Goal: Use online tool/utility: Utilize a website feature to perform a specific function

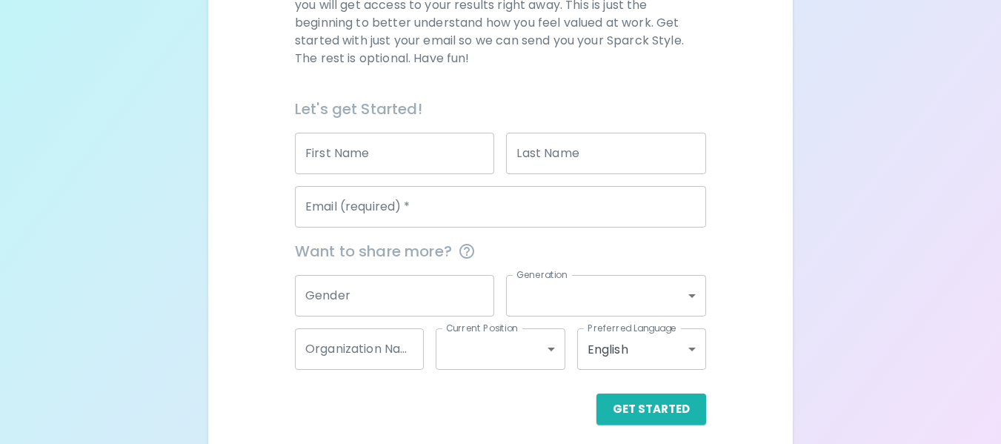
scroll to position [280, 0]
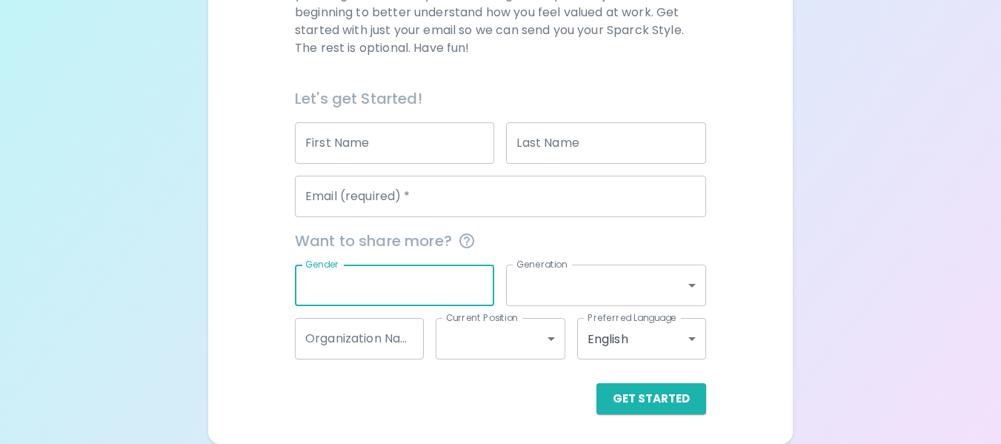
click at [473, 275] on input "Gender" at bounding box center [395, 285] width 200 height 41
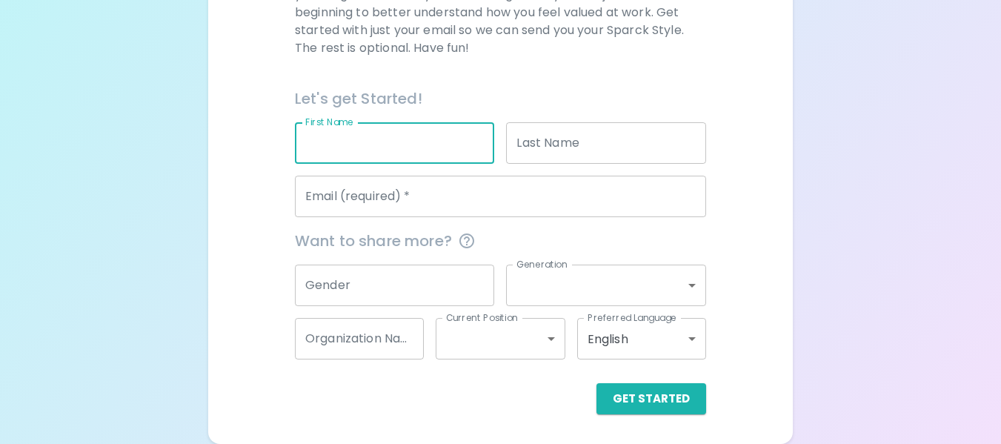
click at [415, 144] on input "First Name" at bounding box center [395, 142] width 200 height 41
type input "[PERSON_NAME]"
type input "[EMAIL_ADDRESS][DOMAIN_NAME]"
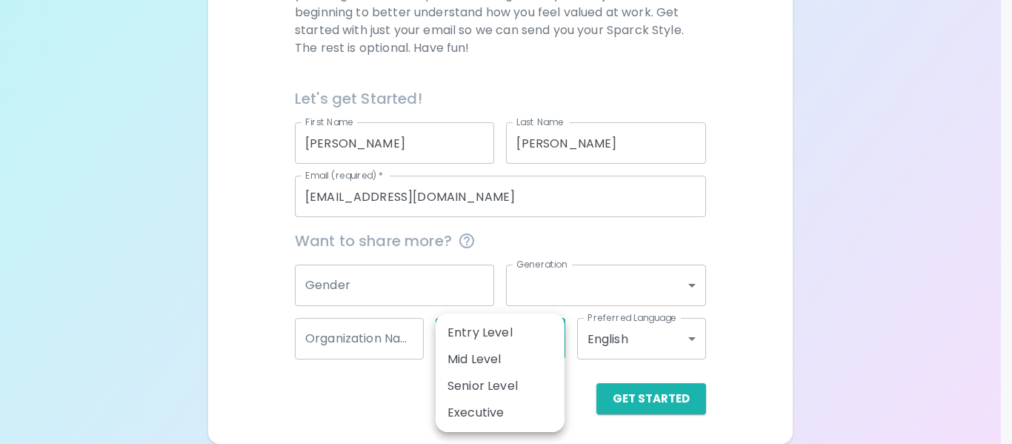
click at [530, 340] on body "Sparck Appreciation Style Quiz We are so excited to work with you to uncover yo…" at bounding box center [506, 289] width 1012 height 1138
drag, startPoint x: 777, startPoint y: 333, endPoint x: 677, endPoint y: 386, distance: 113.7
click at [677, 386] on div at bounding box center [506, 222] width 1012 height 444
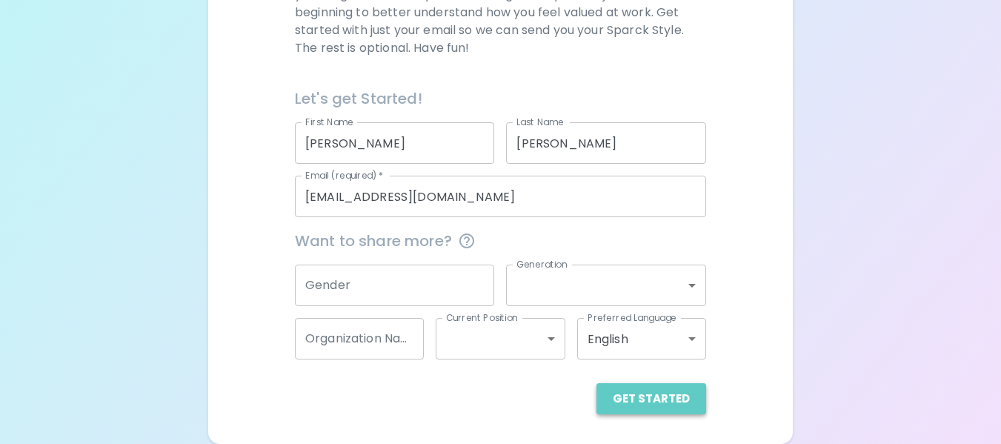
click at [655, 402] on button "Get Started" at bounding box center [652, 398] width 110 height 31
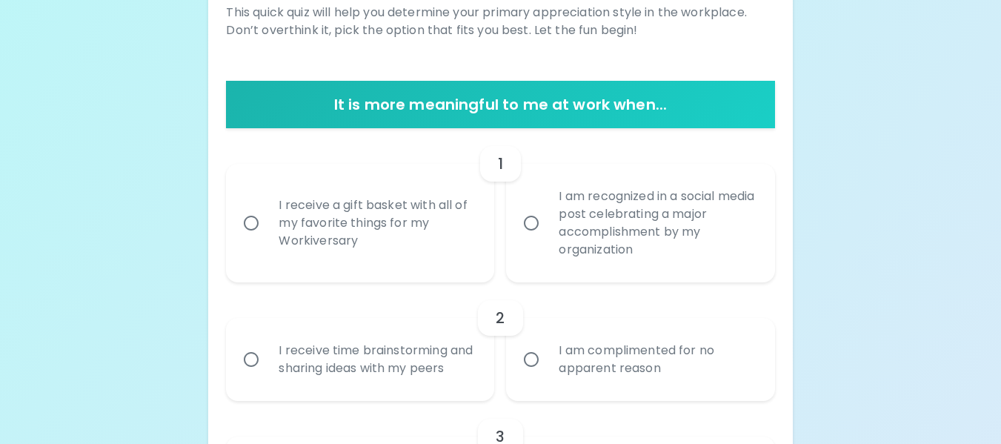
scroll to position [240, 0]
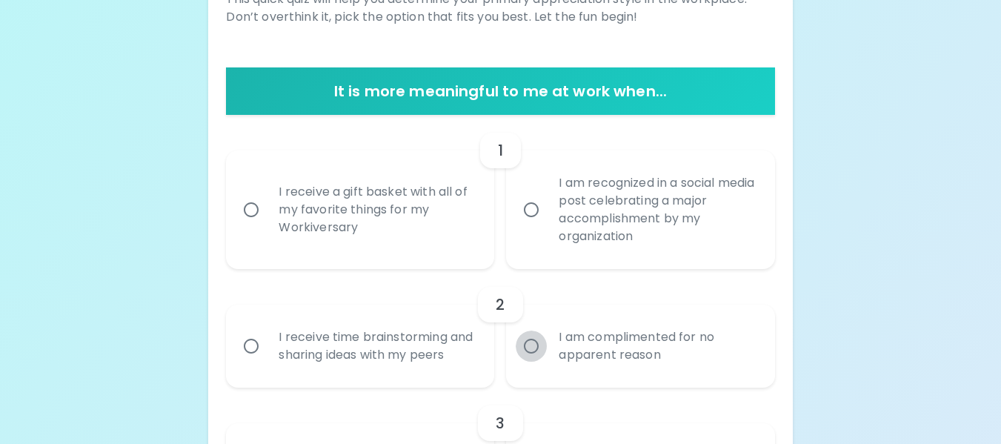
click at [536, 362] on input "I am complimented for no apparent reason" at bounding box center [531, 346] width 31 height 31
radio input "true"
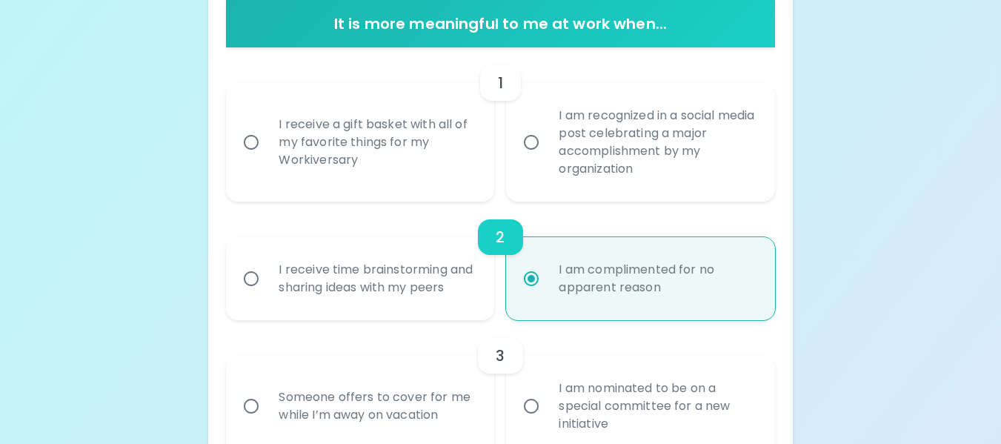
scroll to position [359, 0]
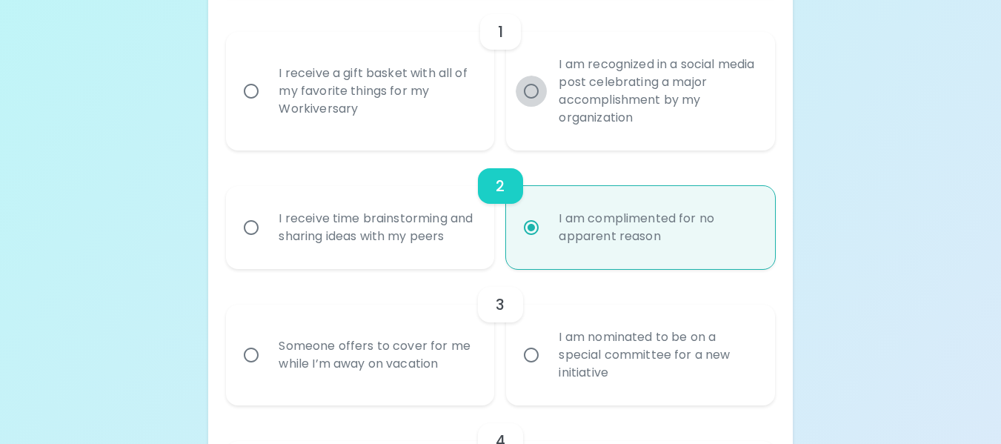
click at [536, 94] on input "I am recognized in a social media post celebrating a major accomplishment by my…" at bounding box center [531, 91] width 31 height 31
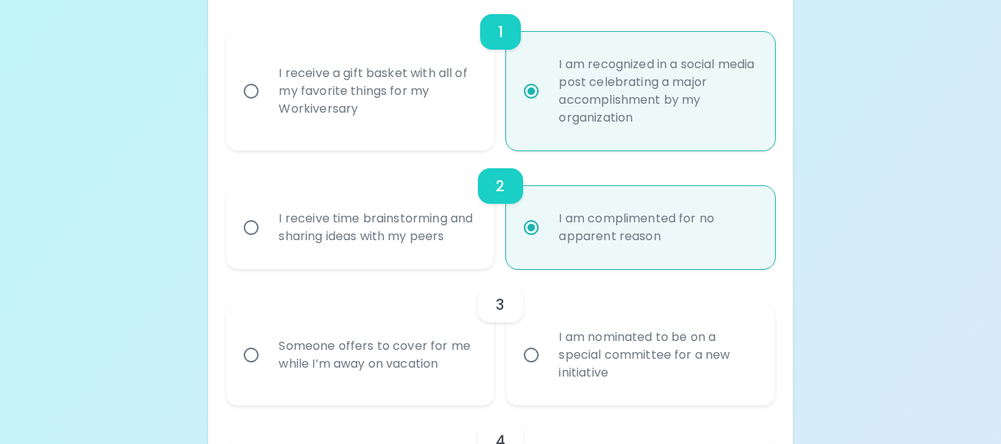
scroll to position [477, 0]
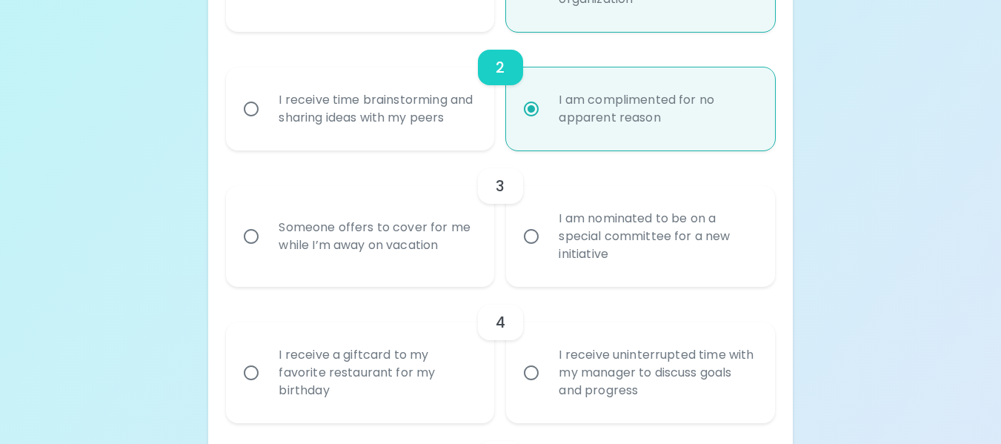
radio input "true"
click at [420, 270] on div "Someone offers to cover for me while I’m away on vacation" at bounding box center [376, 236] width 219 height 71
click at [267, 252] on input "Someone offers to cover for me while I’m away on vacation" at bounding box center [251, 236] width 31 height 31
radio input "true"
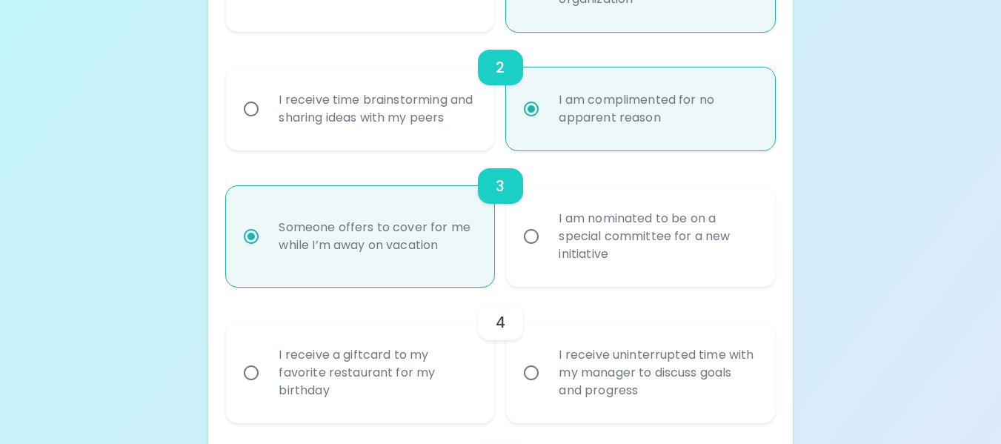
scroll to position [596, 0]
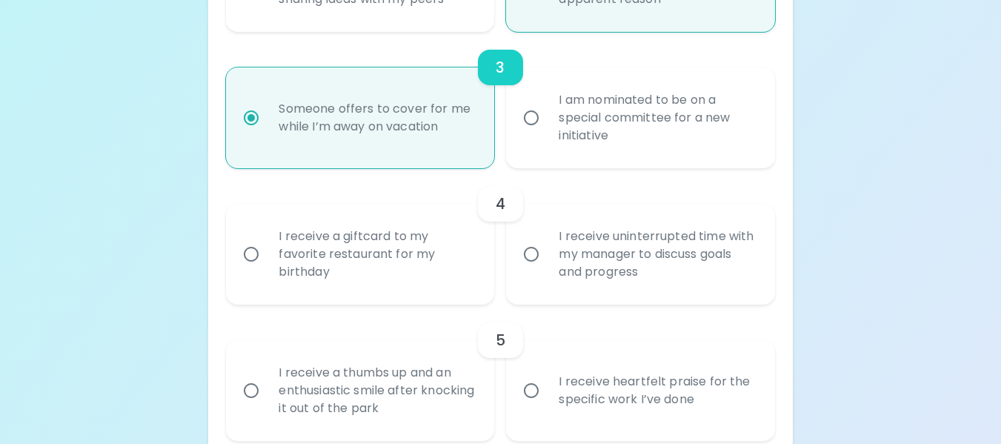
radio input "true"
click at [682, 280] on div "I receive uninterrupted time with my manager to discuss goals and progress" at bounding box center [656, 254] width 219 height 89
click at [547, 270] on input "I receive uninterrupted time with my manager to discuss goals and progress" at bounding box center [531, 254] width 31 height 31
radio input "false"
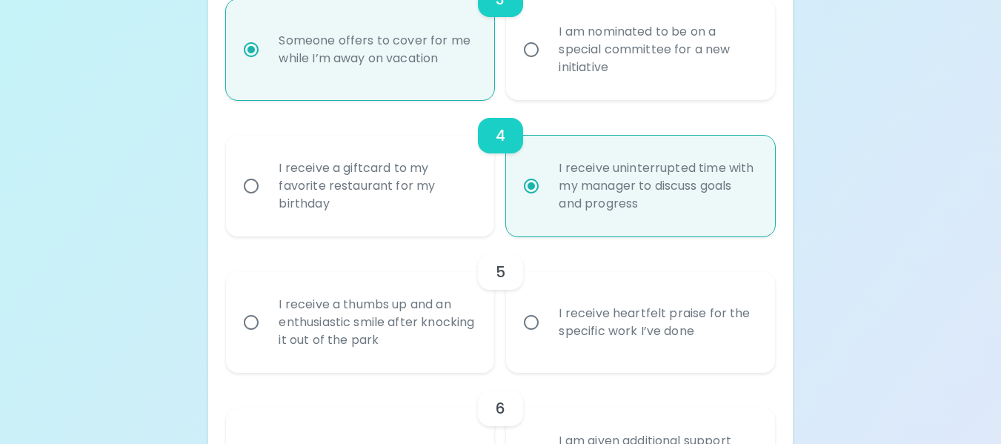
scroll to position [714, 0]
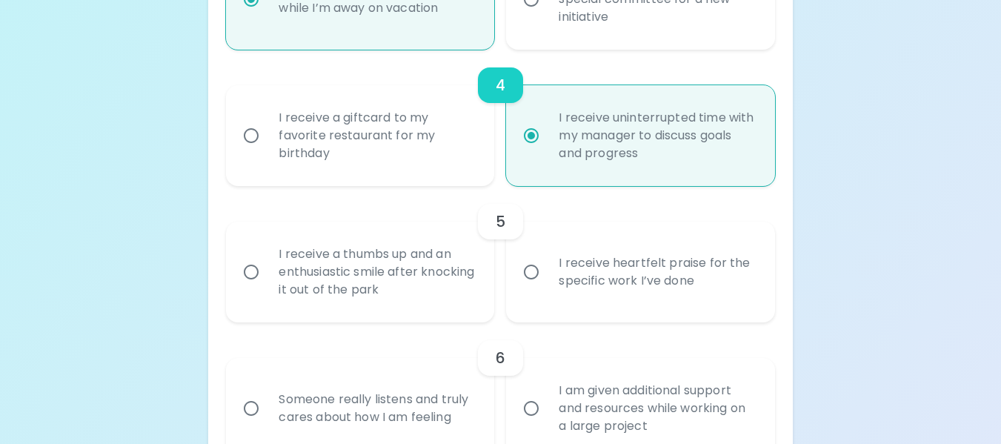
radio input "true"
click at [402, 169] on div "I receive a giftcard to my favorite restaurant for my birthday" at bounding box center [376, 135] width 219 height 89
click at [267, 151] on input "I receive a giftcard to my favorite restaurant for my birthday" at bounding box center [251, 135] width 31 height 31
radio input "false"
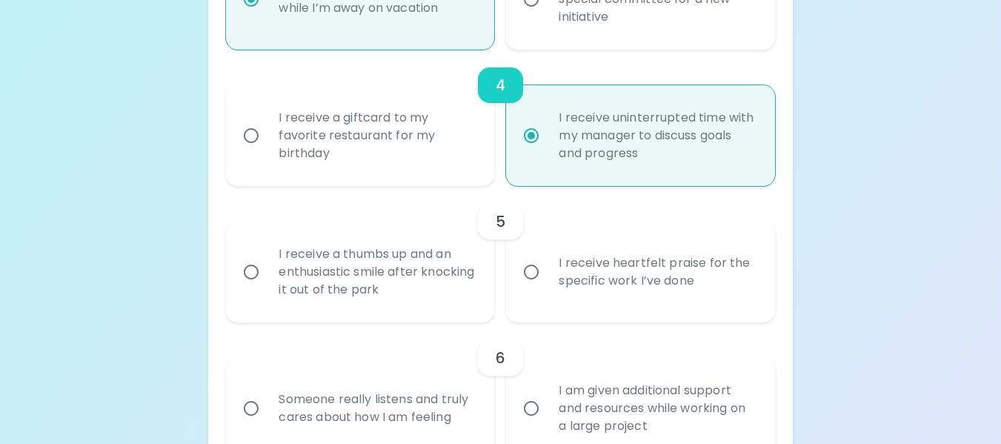
radio input "true"
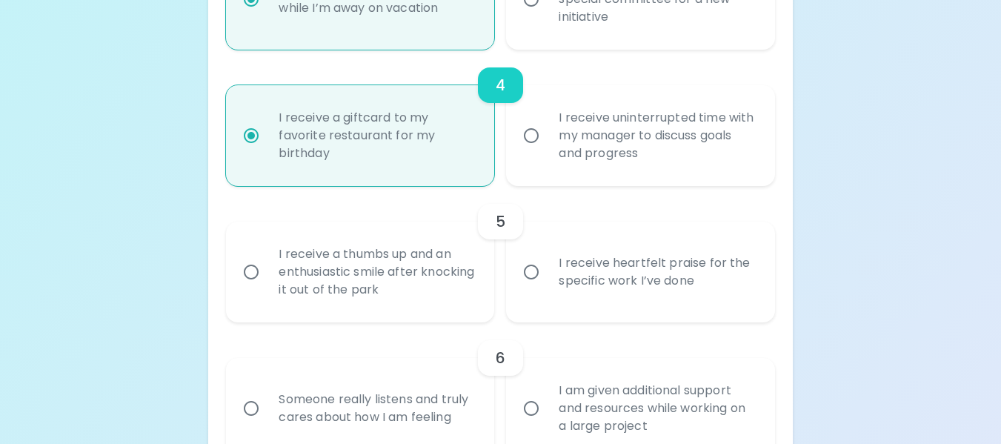
radio input "true"
click at [448, 302] on div "I receive a thumbs up and an enthusiastic smile after knocking it out of the pa…" at bounding box center [376, 272] width 219 height 89
click at [267, 288] on input "I receive a thumbs up and an enthusiastic smile after knocking it out of the pa…" at bounding box center [251, 271] width 31 height 31
radio input "false"
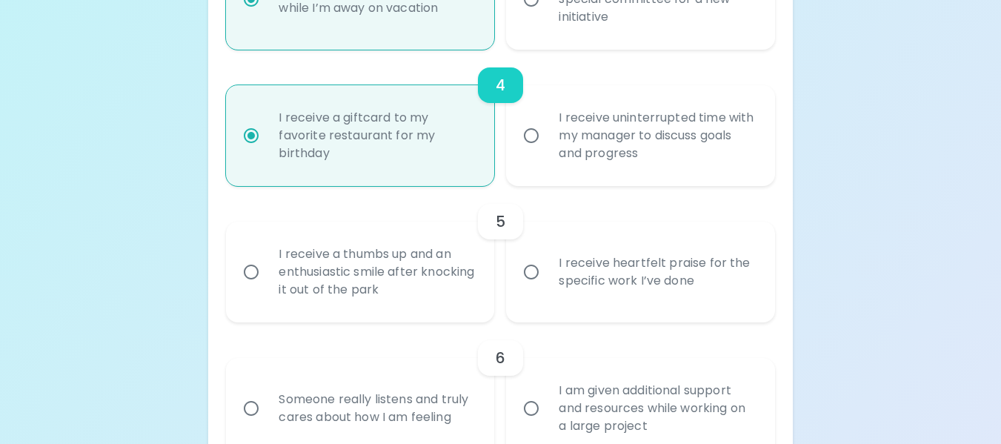
radio input "false"
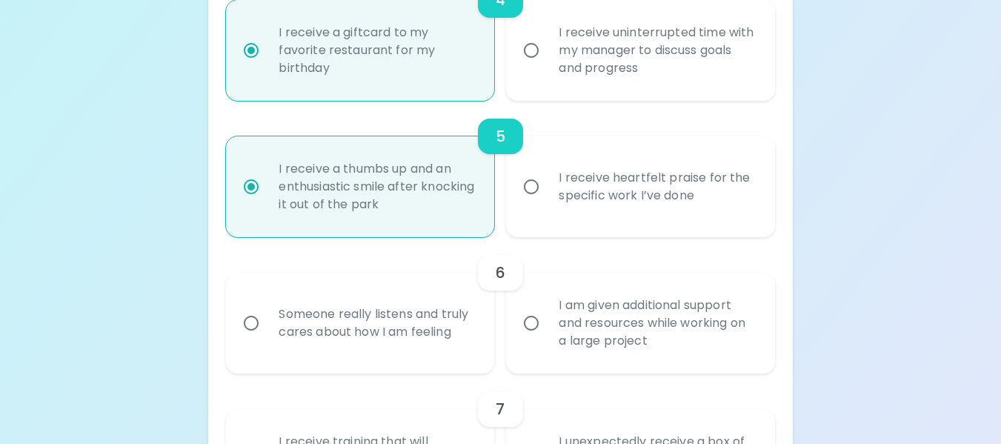
scroll to position [833, 0]
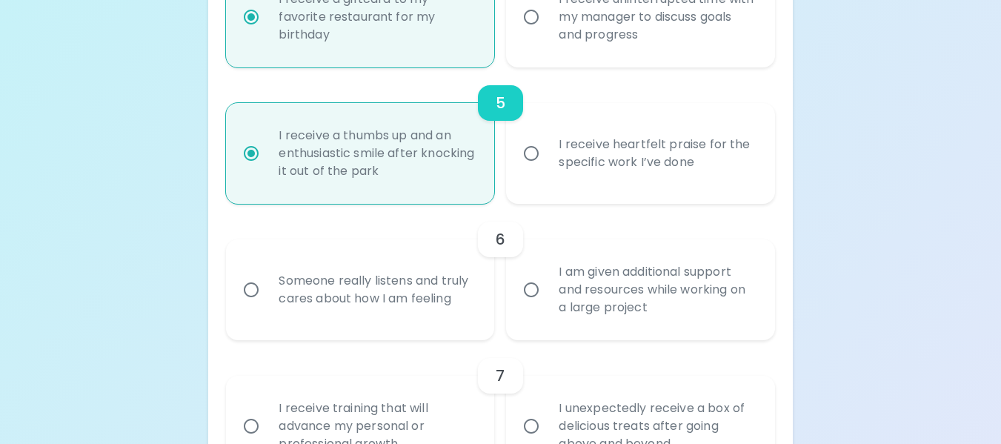
radio input "true"
click at [432, 320] on div "Someone really listens and truly cares about how I am feeling" at bounding box center [376, 289] width 219 height 71
click at [267, 305] on input "Someone really listens and truly cares about how I am feeling" at bounding box center [251, 289] width 31 height 31
radio input "false"
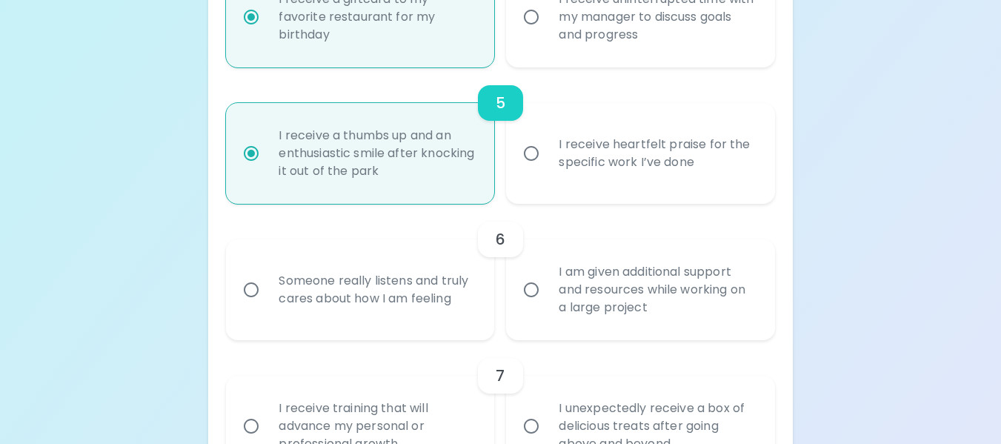
radio input "false"
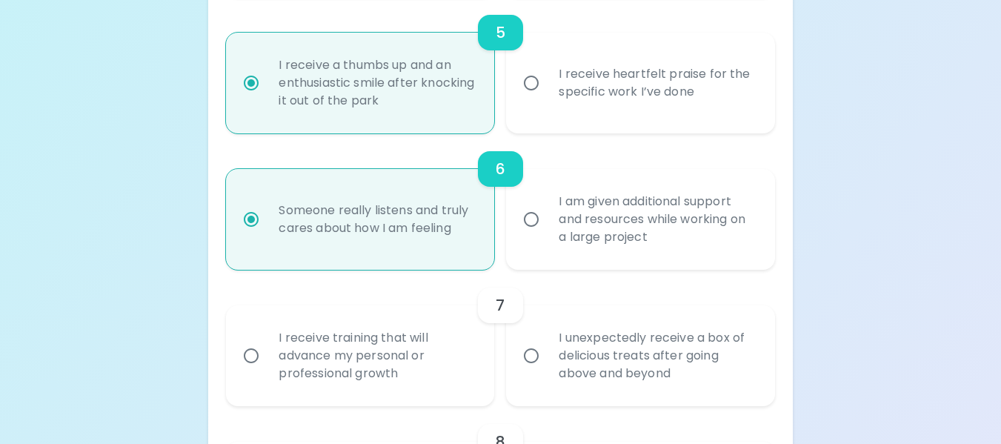
scroll to position [952, 0]
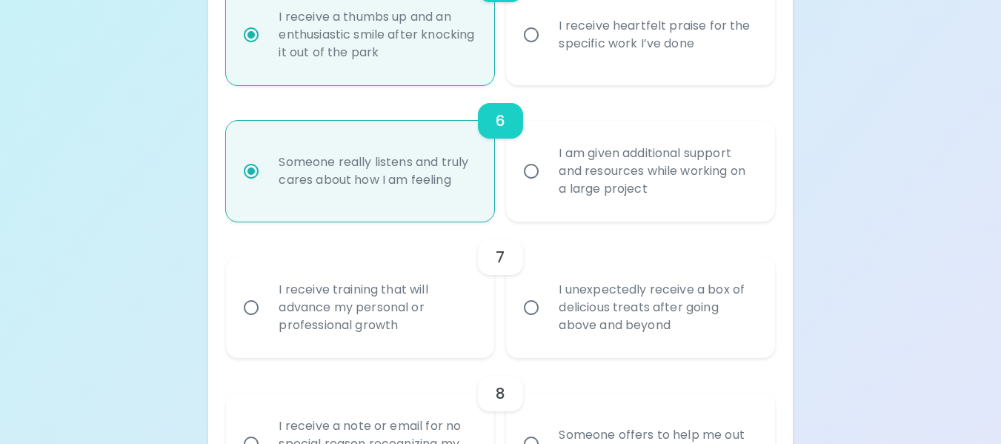
radio input "true"
click at [412, 352] on div "I receive training that will advance my personal or professional growth" at bounding box center [376, 307] width 219 height 89
click at [267, 323] on input "I receive training that will advance my personal or professional growth" at bounding box center [251, 307] width 31 height 31
radio input "false"
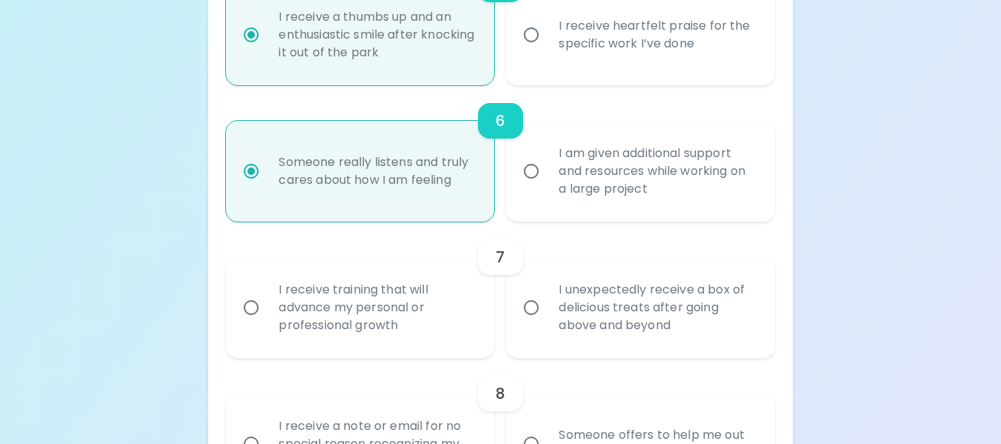
radio input "false"
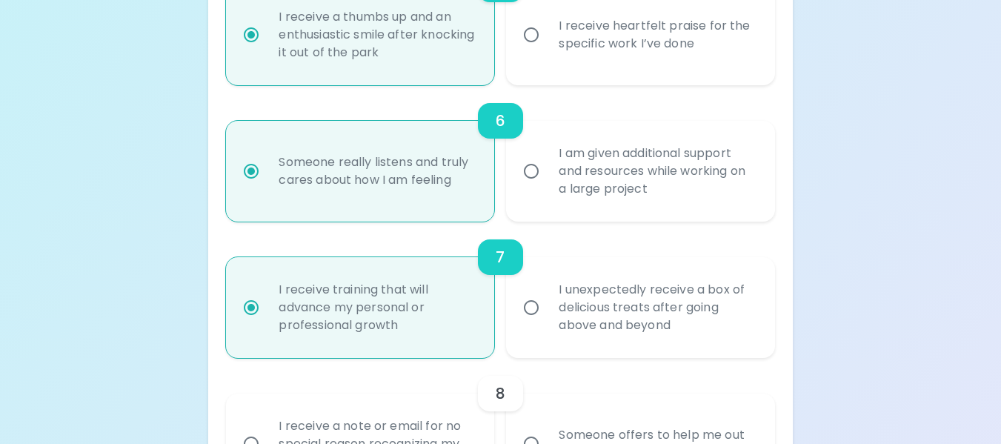
scroll to position [1070, 0]
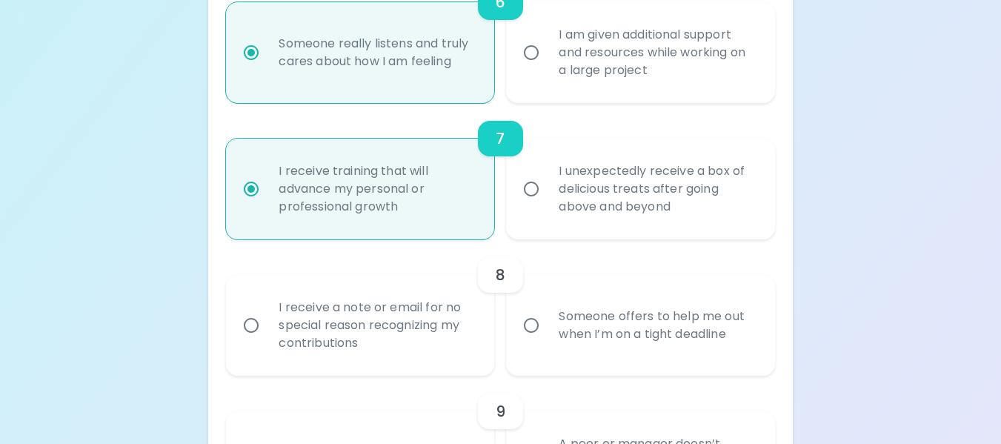
radio input "true"
click at [399, 349] on div "I receive a note or email for no special reason recognizing my contributions" at bounding box center [376, 325] width 219 height 89
click at [267, 341] on input "I receive a note or email for no special reason recognizing my contributions" at bounding box center [251, 325] width 31 height 31
radio input "false"
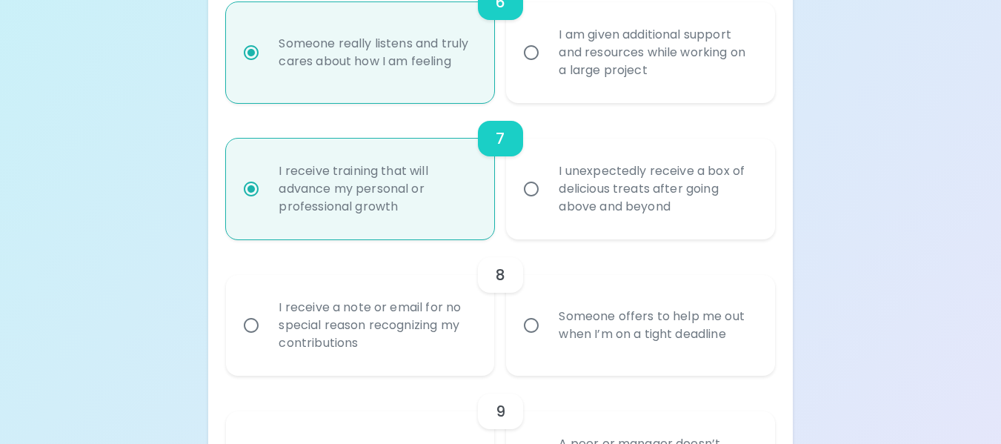
radio input "false"
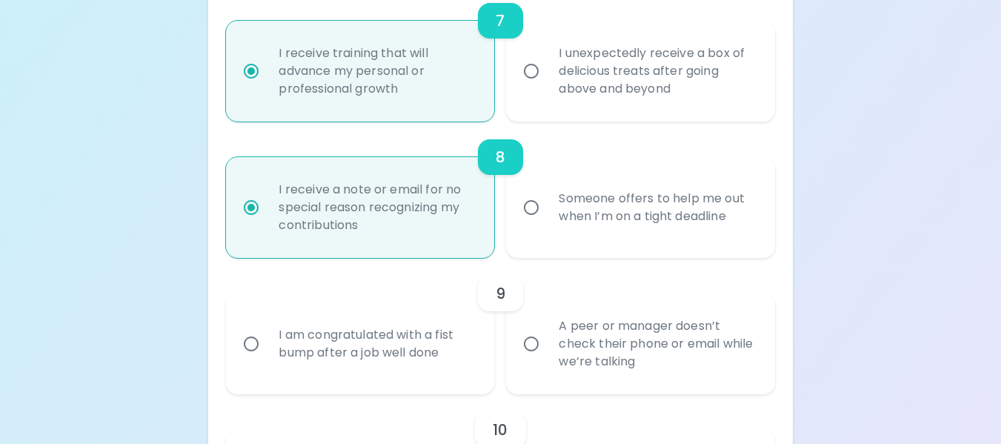
scroll to position [1189, 0]
radio input "true"
click at [555, 357] on div "A peer or manager doesn’t check their phone or email while we’re talking" at bounding box center [656, 343] width 219 height 89
click at [547, 357] on input "A peer or manager doesn’t check their phone or email while we’re talking" at bounding box center [531, 343] width 31 height 31
radio input "false"
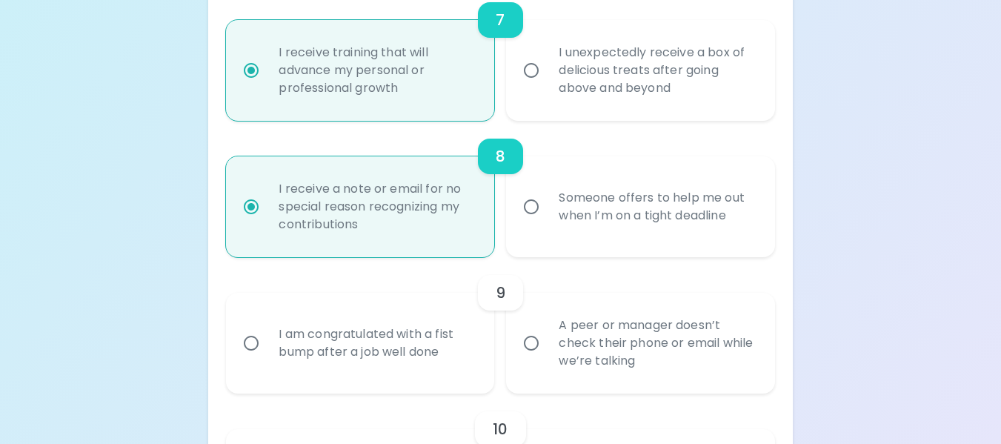
radio input "false"
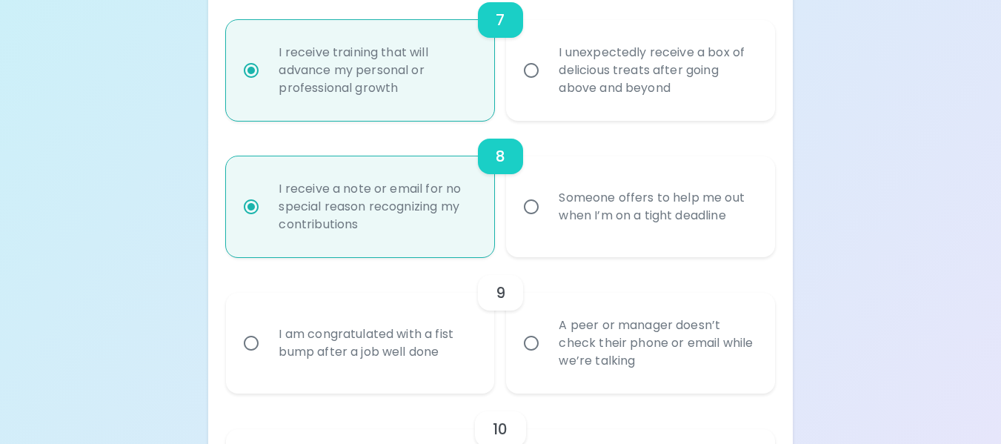
radio input "false"
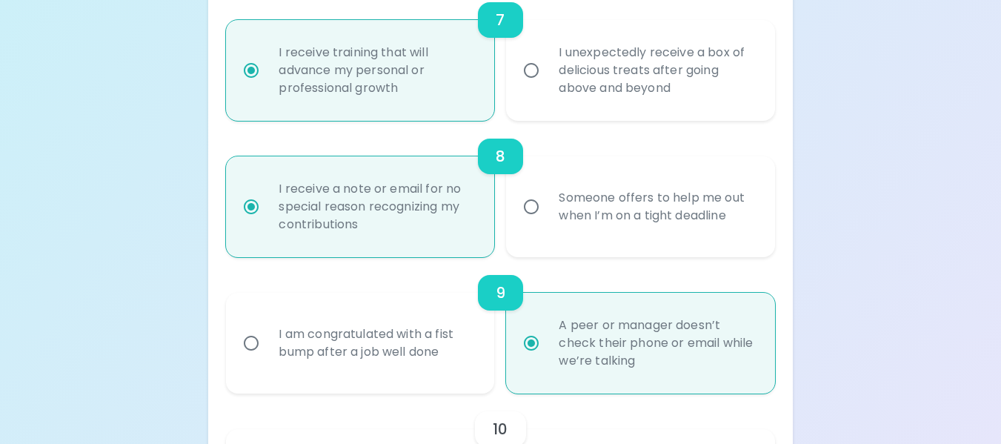
scroll to position [1307, 0]
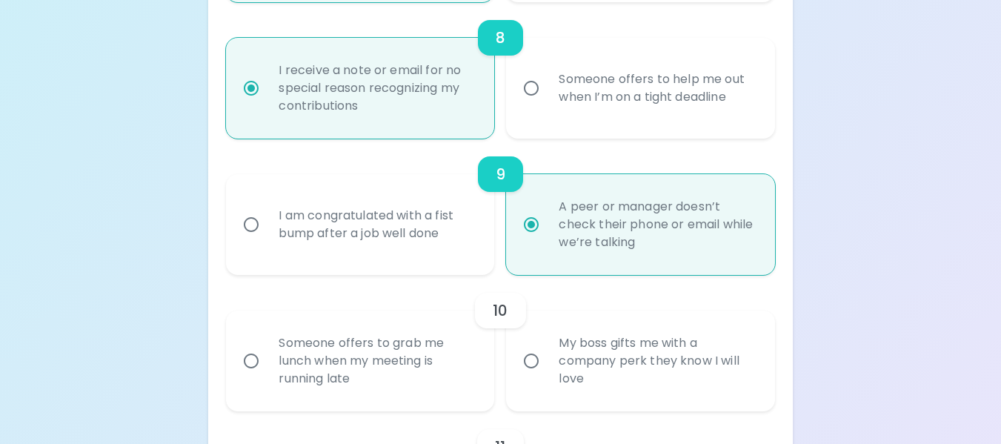
radio input "true"
click at [418, 372] on div "Someone offers to grab me lunch when my meeting is running late" at bounding box center [376, 360] width 219 height 89
click at [267, 372] on input "Someone offers to grab me lunch when my meeting is running late" at bounding box center [251, 360] width 31 height 31
radio input "false"
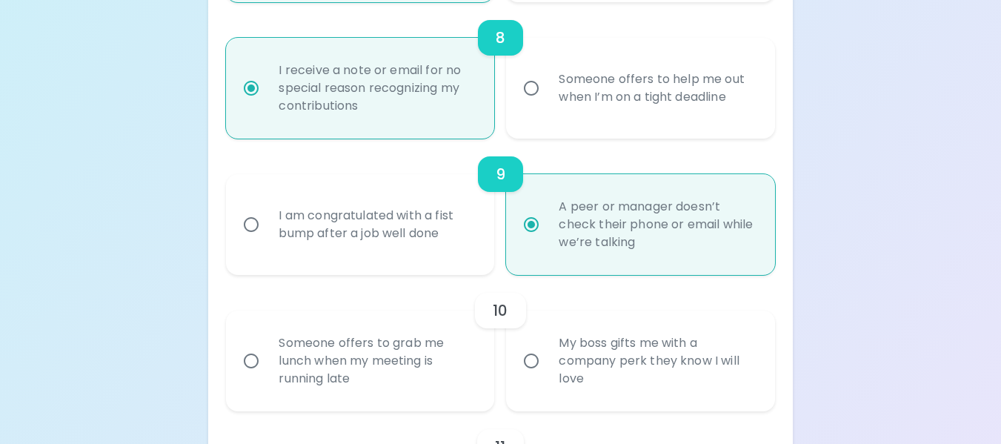
radio input "false"
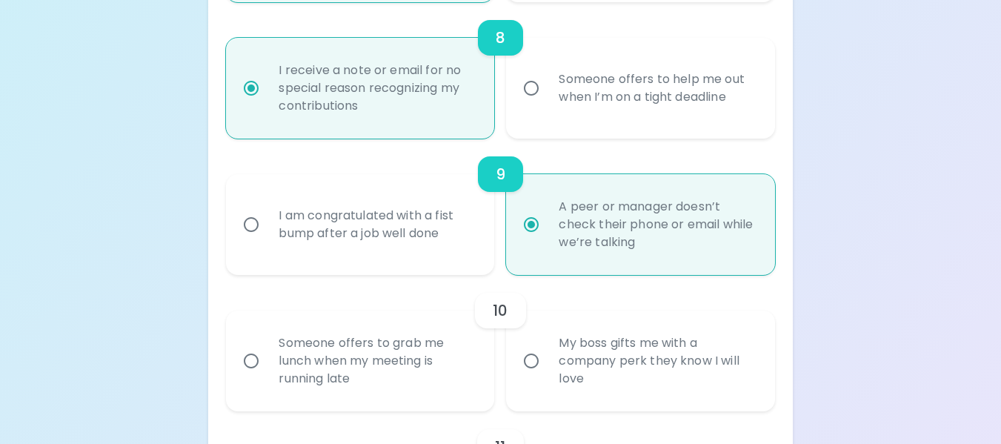
radio input "false"
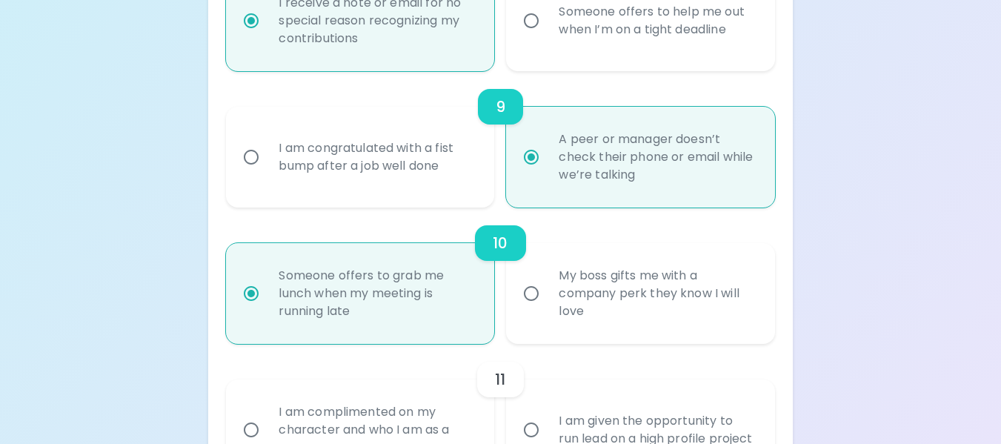
scroll to position [1426, 0]
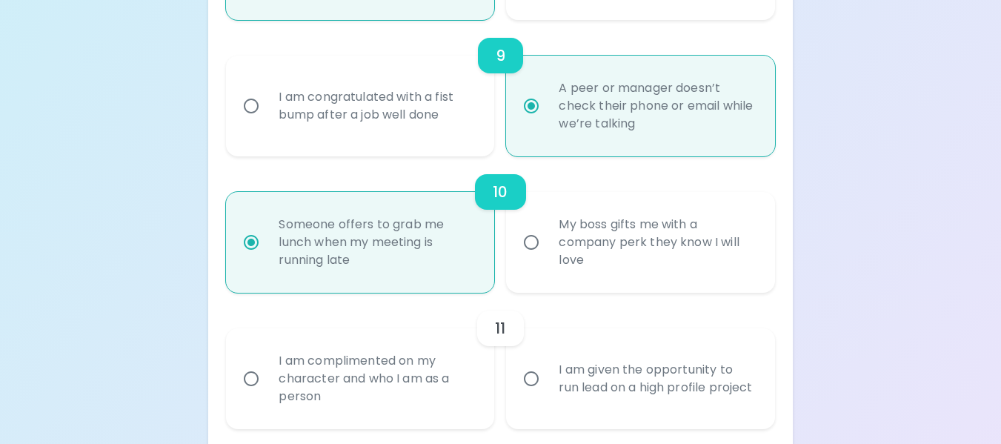
radio input "true"
click at [367, 402] on div "I am complimented on my character and who I am as a person" at bounding box center [376, 378] width 219 height 89
click at [267, 394] on input "I am complimented on my character and who I am as a person" at bounding box center [251, 378] width 31 height 31
radio input "false"
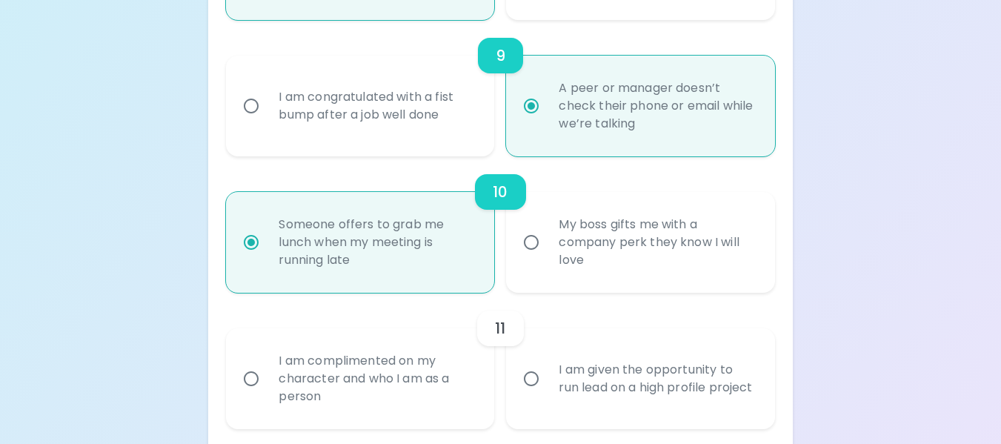
radio input "false"
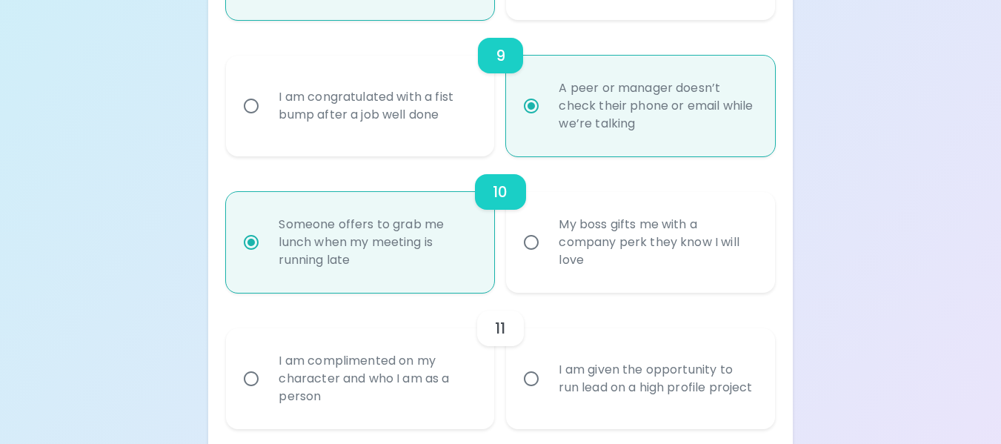
radio input "false"
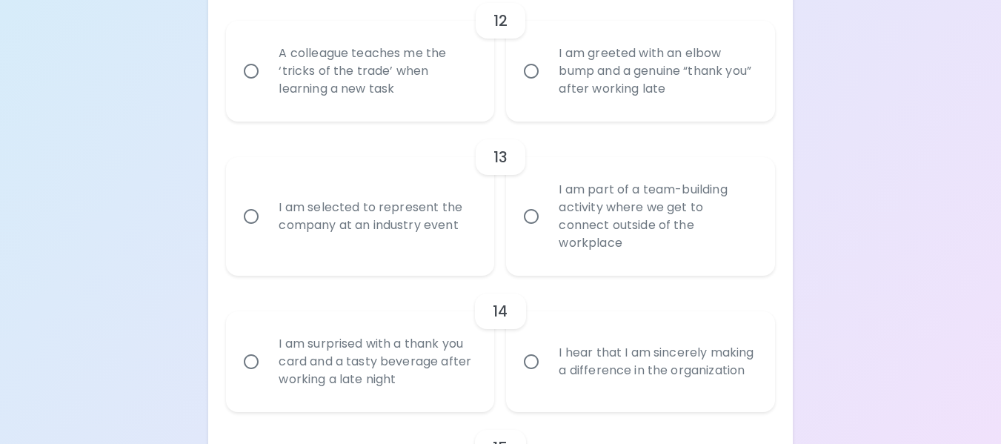
scroll to position [1874, 0]
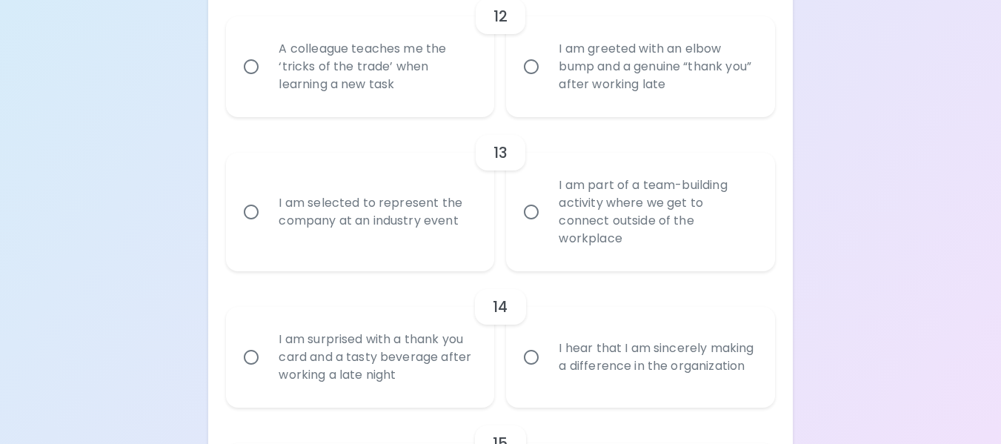
radio input "true"
click at [436, 80] on div "A colleague teaches me the ‘tricks of the trade’ when learning a new task" at bounding box center [376, 66] width 219 height 89
click at [267, 80] on input "A colleague teaches me the ‘tricks of the trade’ when learning a new task" at bounding box center [251, 66] width 31 height 31
radio input "false"
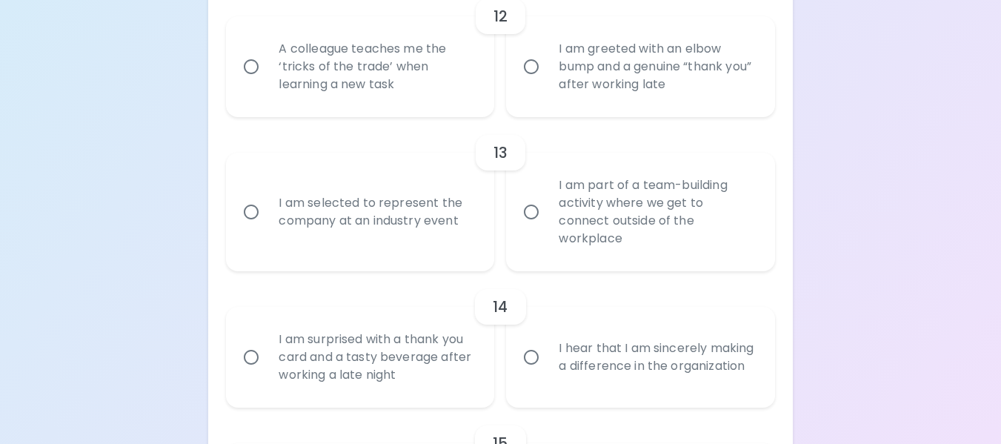
radio input "false"
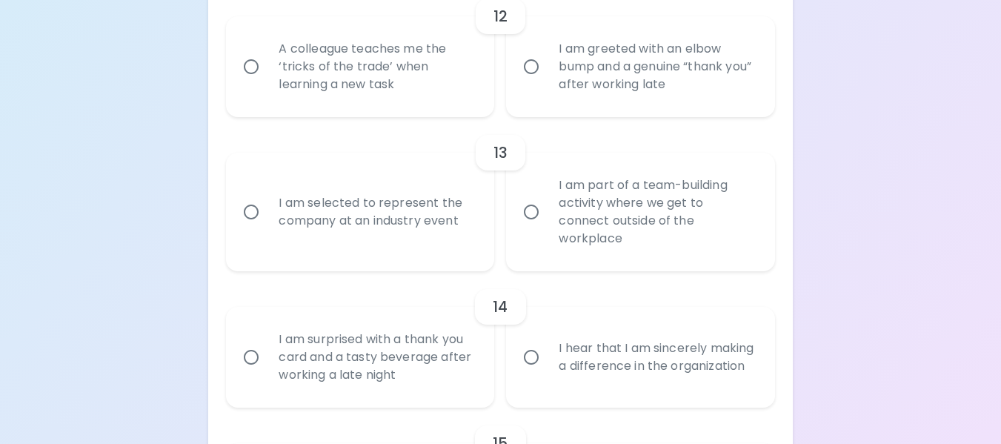
radio input "false"
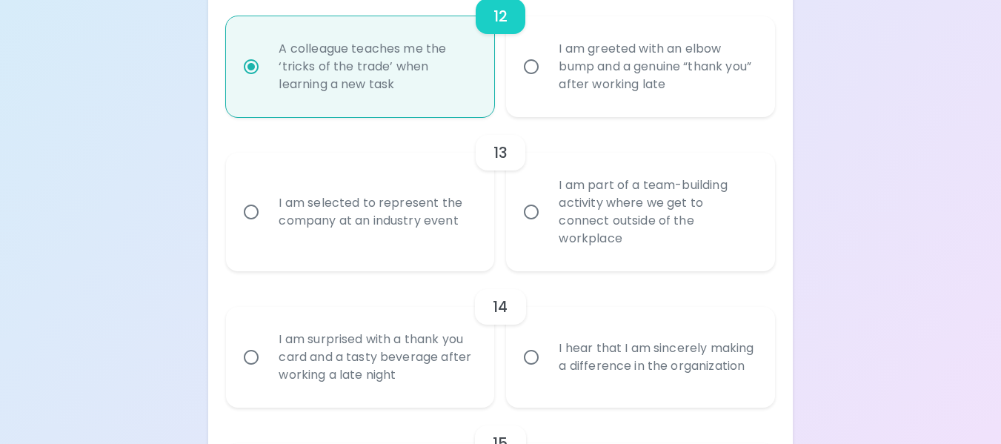
scroll to position [1993, 0]
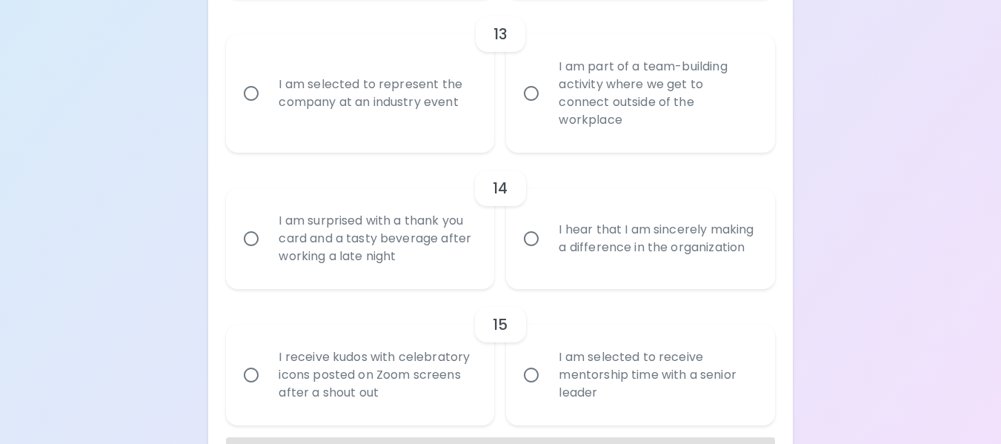
radio input "true"
click at [533, 254] on input "I hear that I am sincerely making a difference in the organization" at bounding box center [531, 238] width 31 height 31
radio input "false"
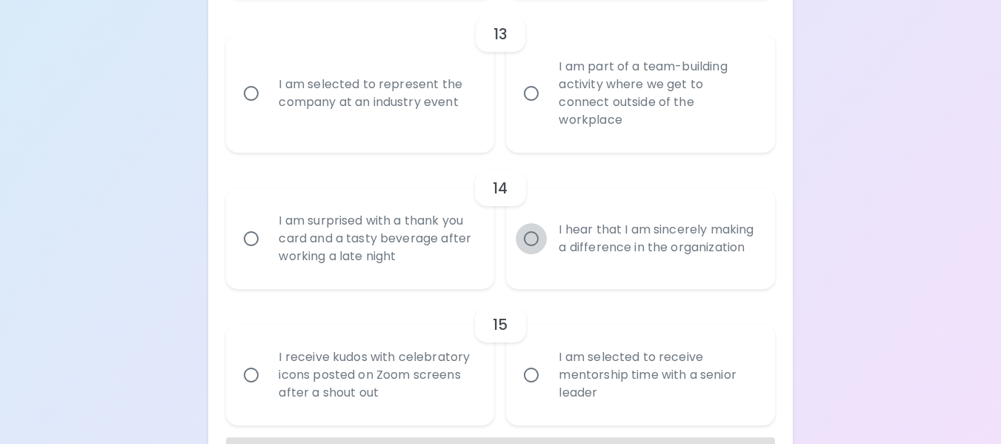
radio input "false"
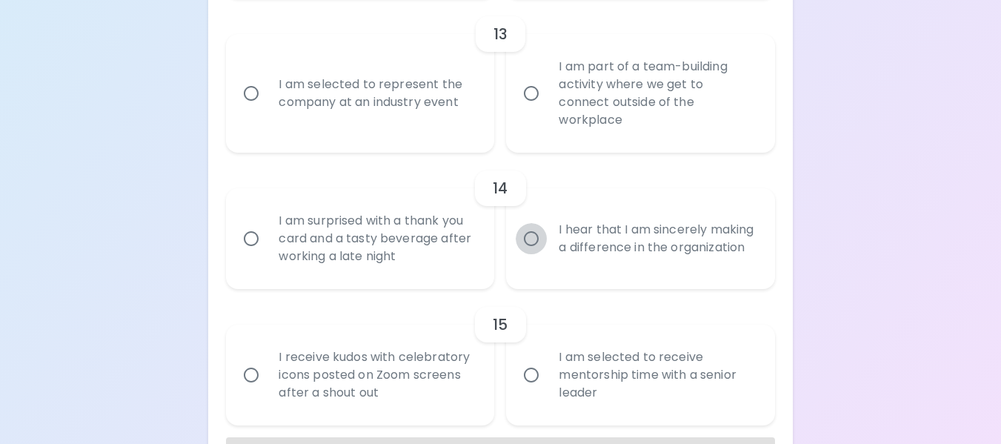
radio input "false"
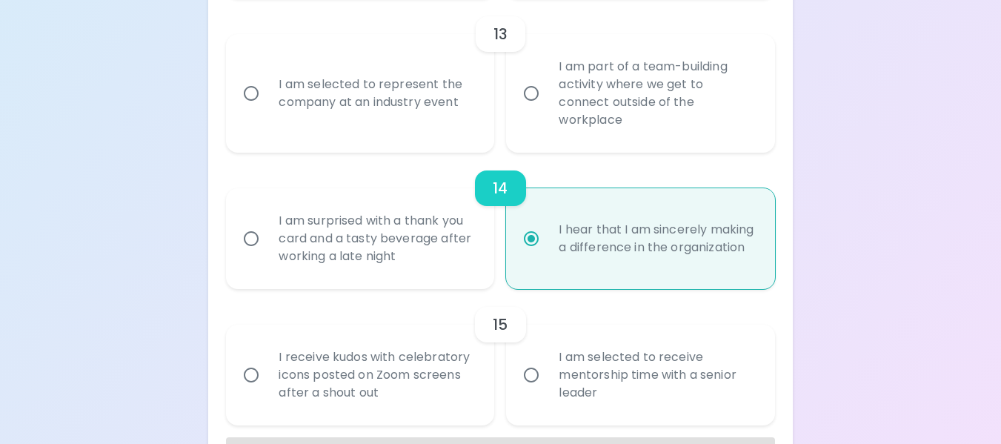
scroll to position [2065, 0]
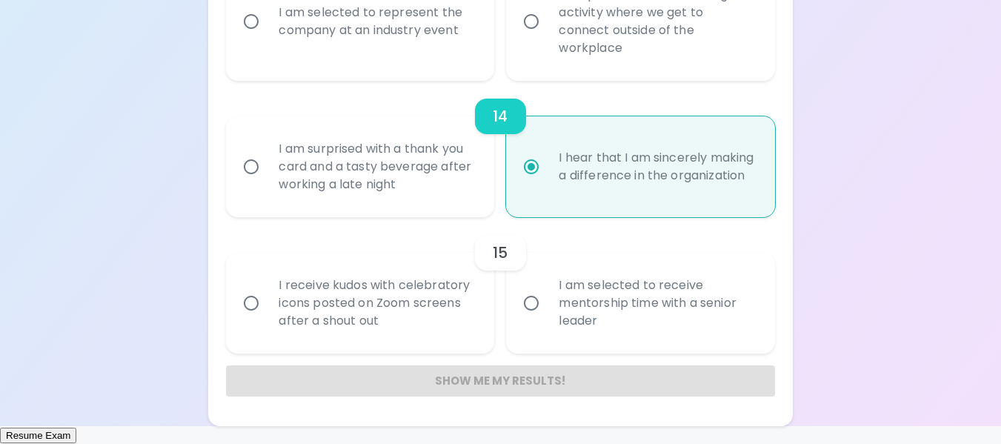
radio input "true"
click at [591, 19] on div "I am part of a team-building activity where we get to connect outside of the wo…" at bounding box center [656, 21] width 219 height 107
click at [547, 19] on input "I am part of a team-building activity where we get to connect outside of the wo…" at bounding box center [531, 21] width 31 height 31
radio input "false"
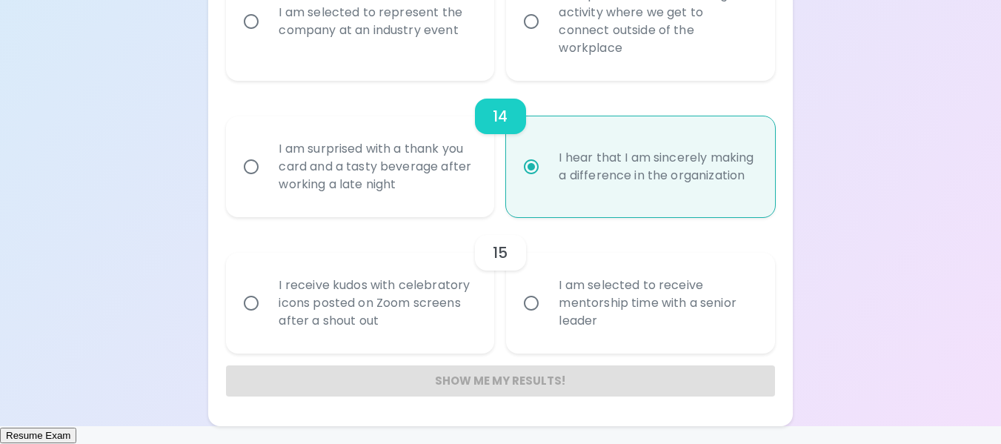
radio input "false"
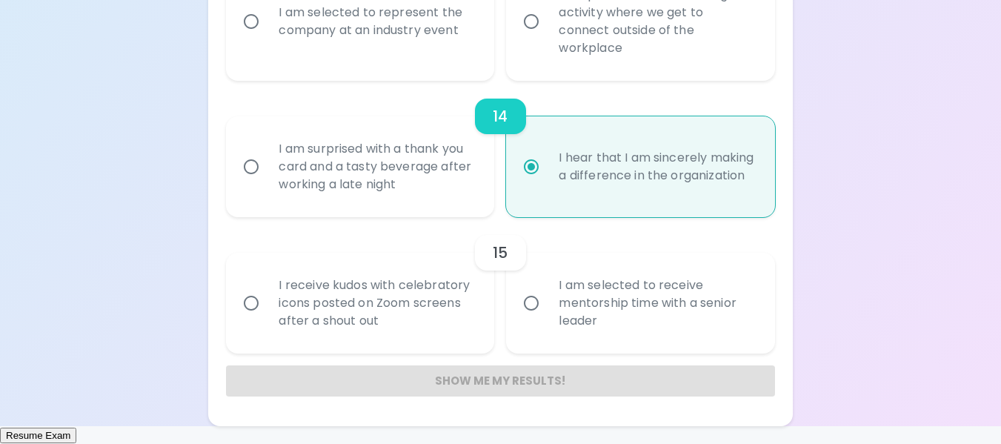
radio input "false"
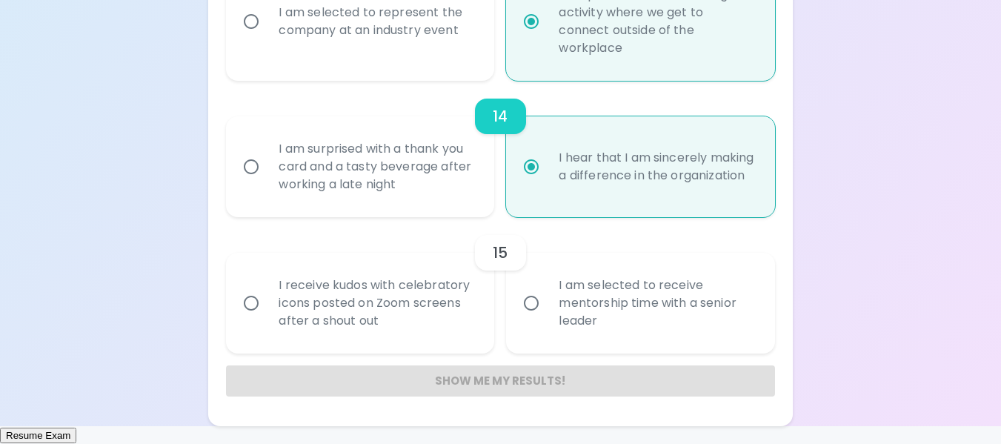
radio input "true"
click at [542, 345] on label "I am selected to receive mentorship time with a senior leader" at bounding box center [632, 303] width 268 height 101
click at [542, 319] on input "I am selected to receive mentorship time with a senior leader" at bounding box center [531, 303] width 31 height 31
radio input "false"
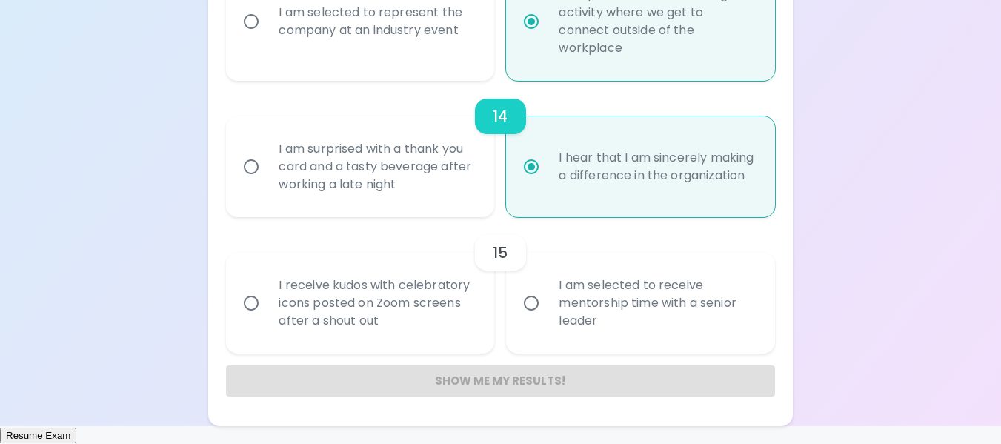
radio input "false"
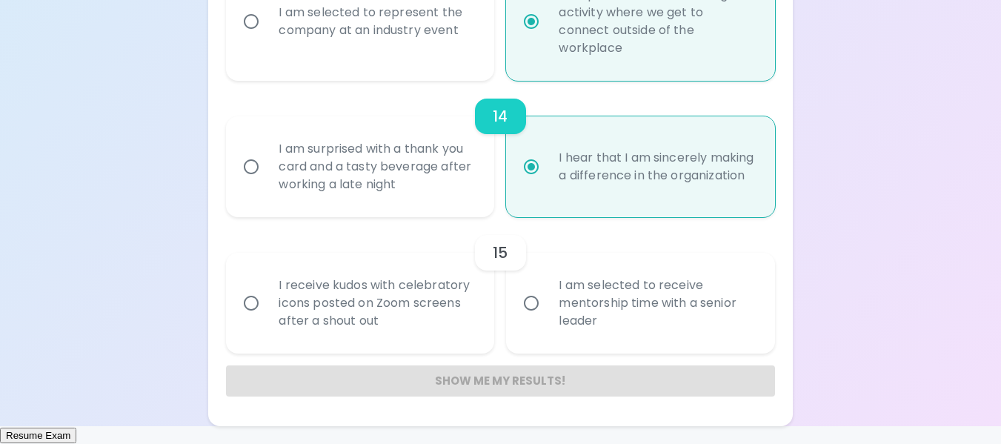
radio input "false"
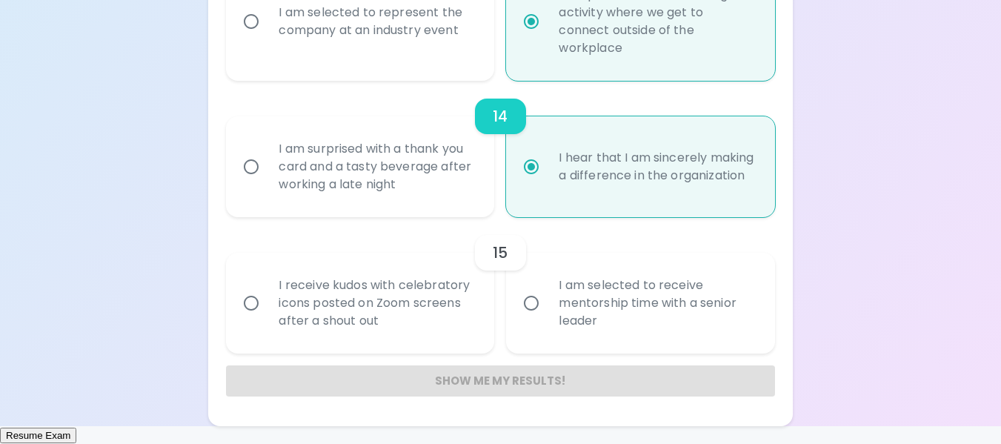
radio input "true"
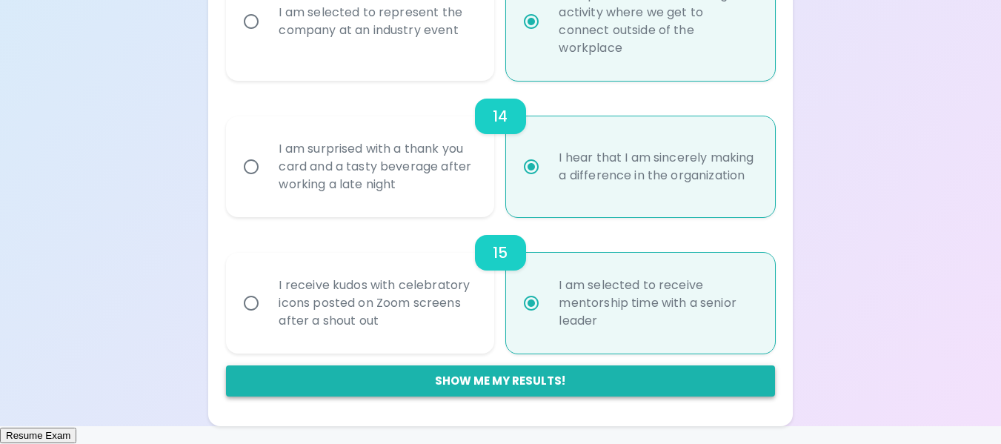
radio input "true"
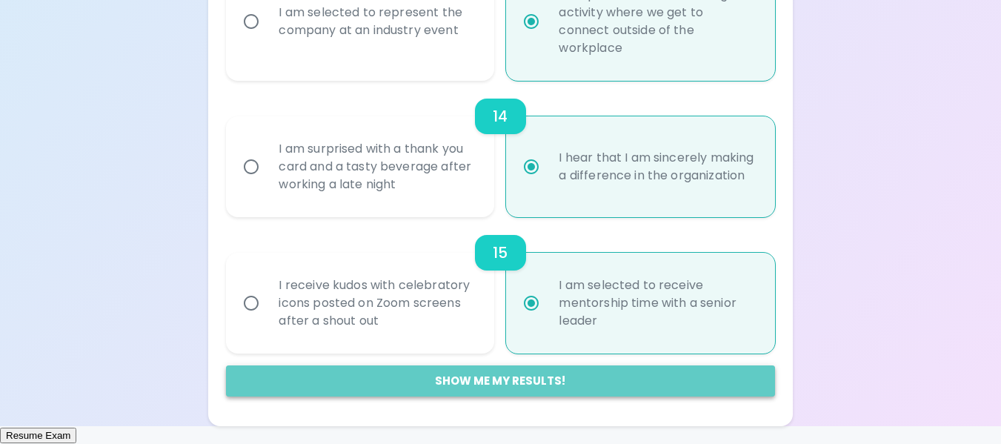
click at [548, 396] on button "Show me my results!" at bounding box center [500, 380] width 548 height 31
radio input "false"
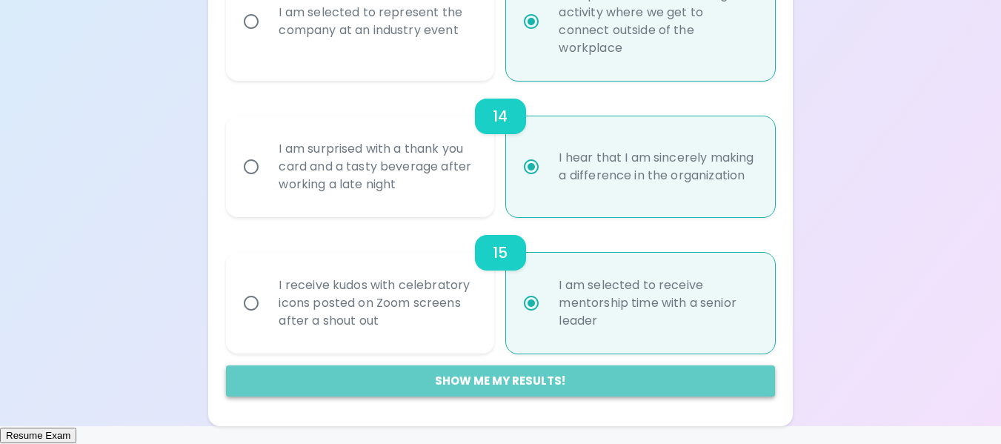
radio input "false"
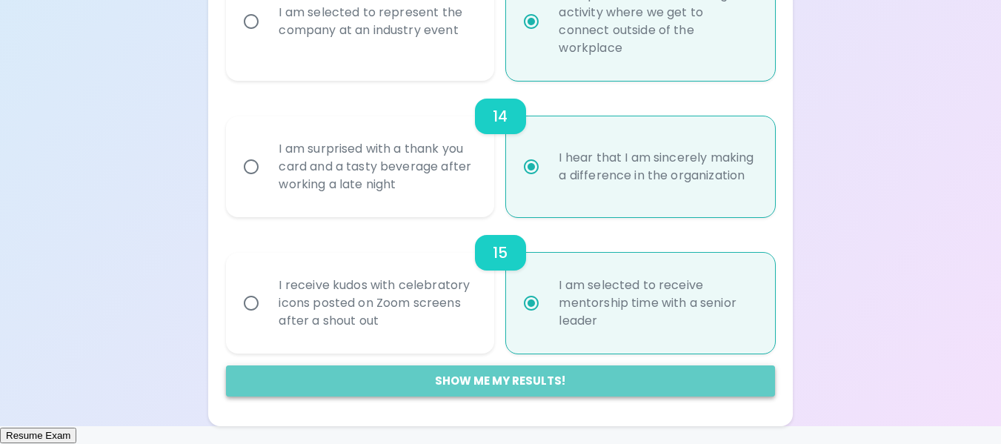
radio input "false"
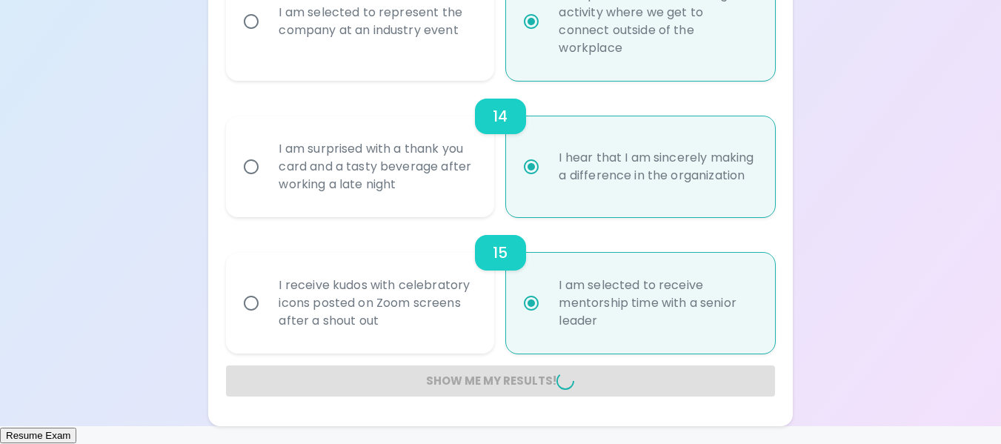
radio input "false"
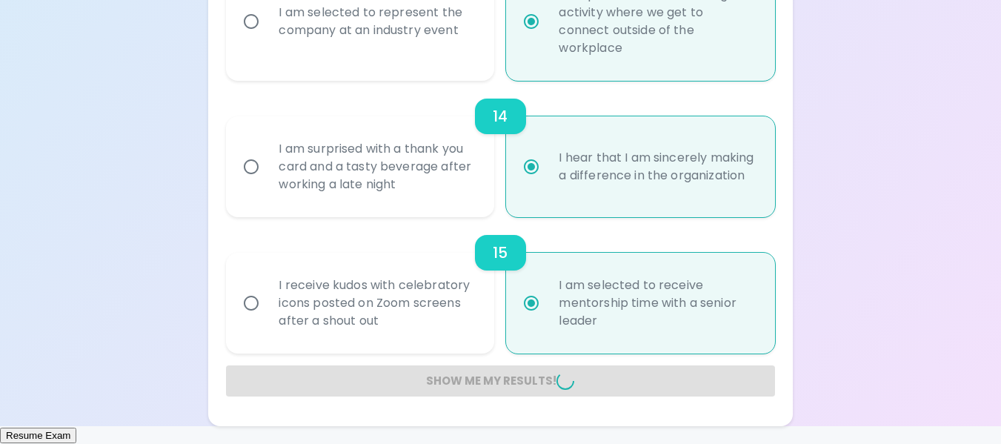
radio input "false"
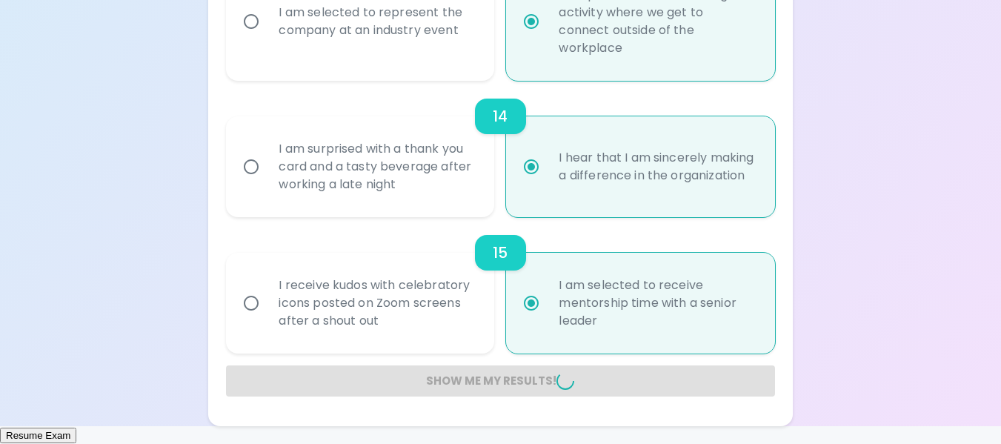
radio input "false"
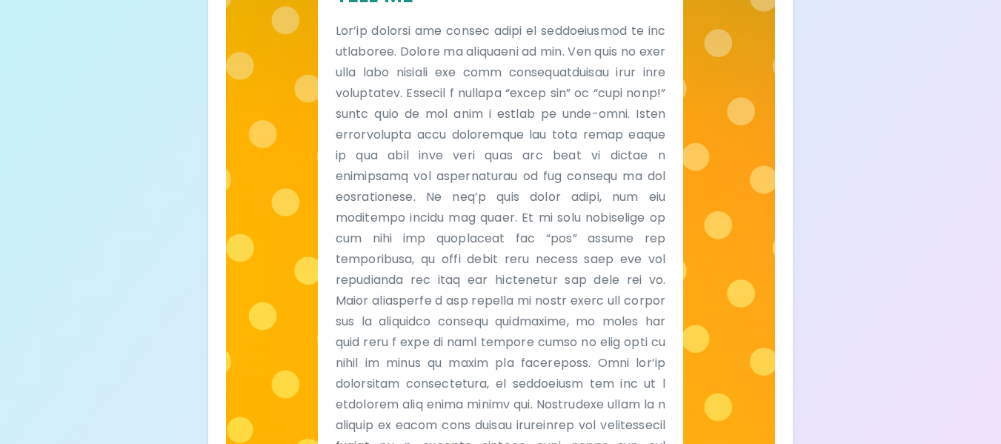
scroll to position [511, 0]
